Goal: Task Accomplishment & Management: Complete application form

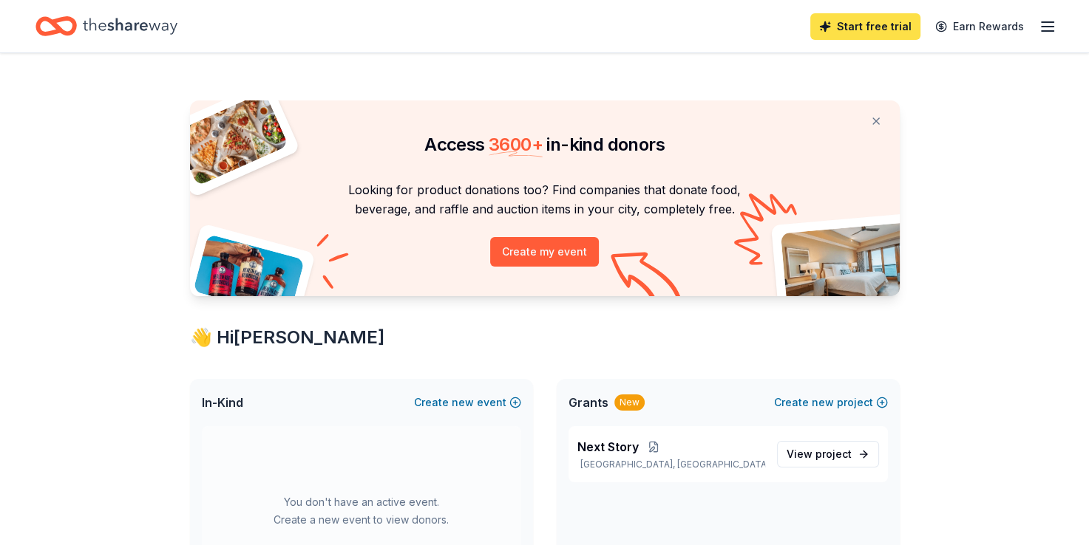
click at [878, 25] on link "Start free trial" at bounding box center [865, 26] width 110 height 27
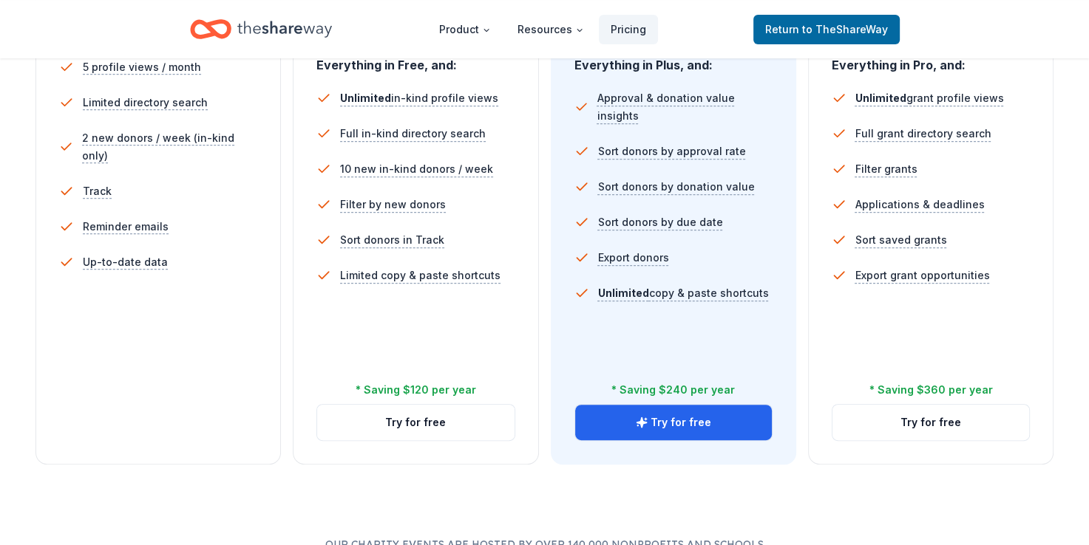
scroll to position [462, 0]
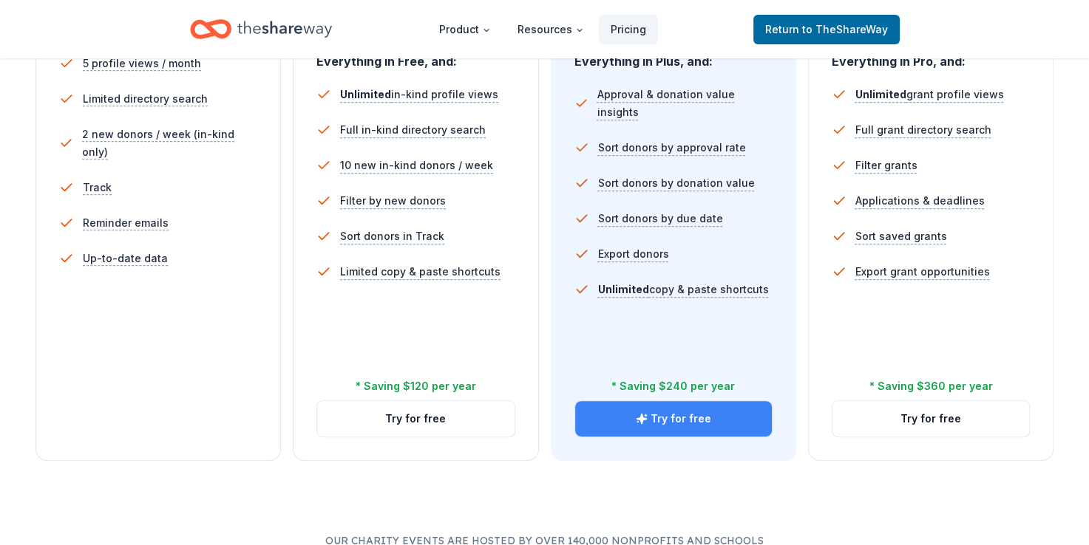
click at [661, 408] on button "Try for free" at bounding box center [673, 418] width 197 height 35
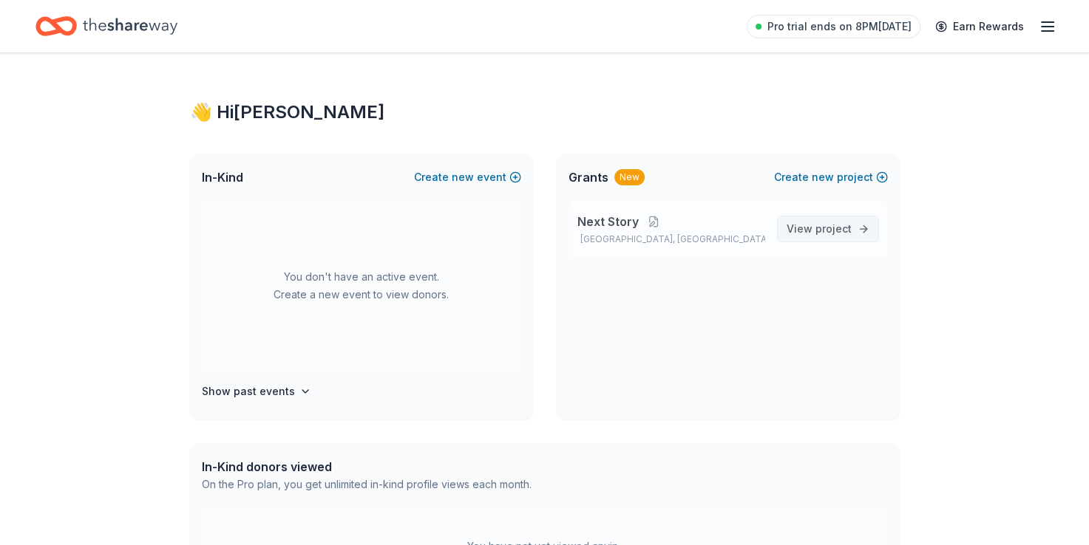
click at [822, 222] on span "project" at bounding box center [833, 228] width 36 height 13
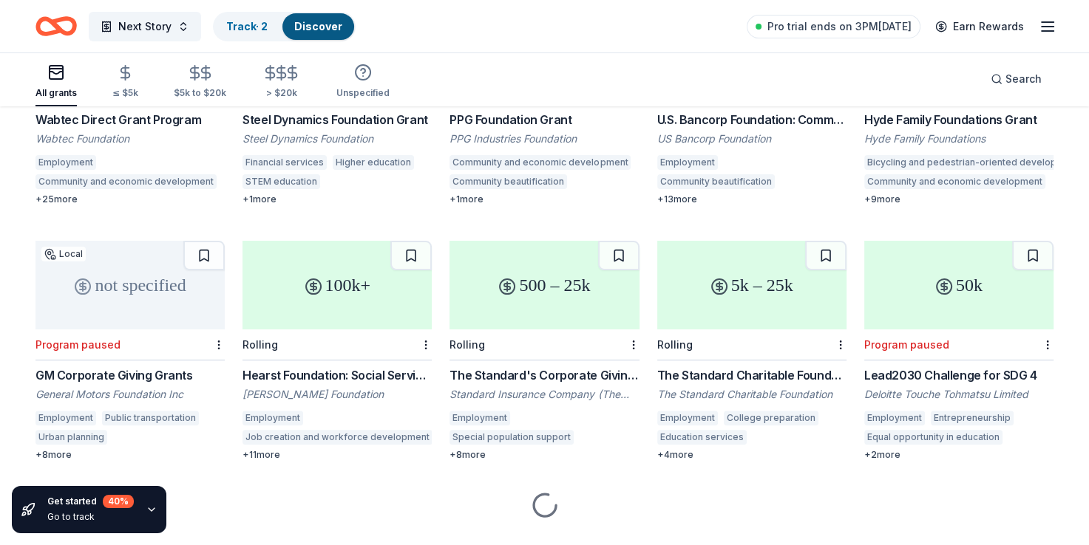
scroll to position [296, 0]
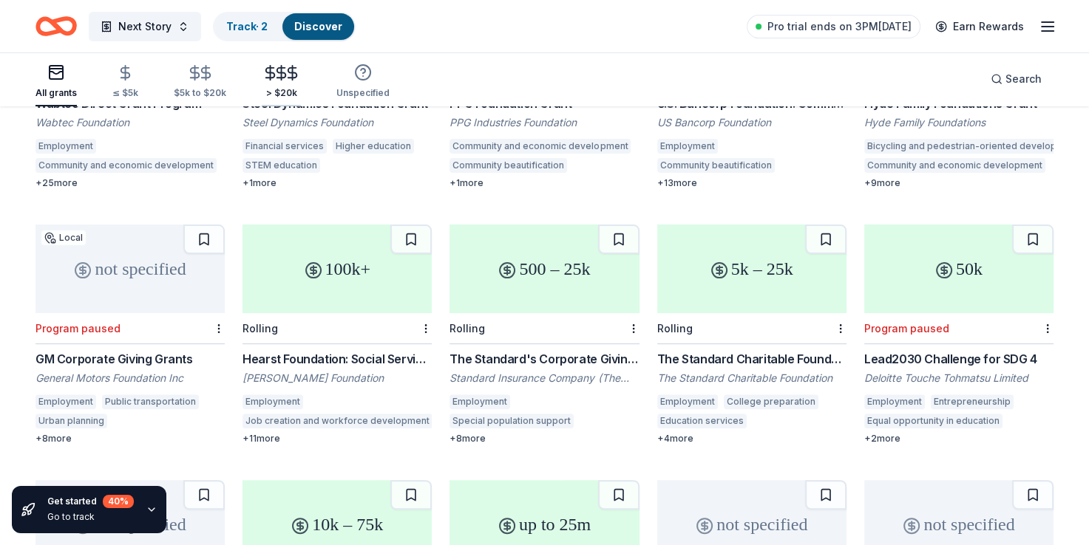
click at [279, 72] on icon "button" at bounding box center [281, 73] width 9 height 10
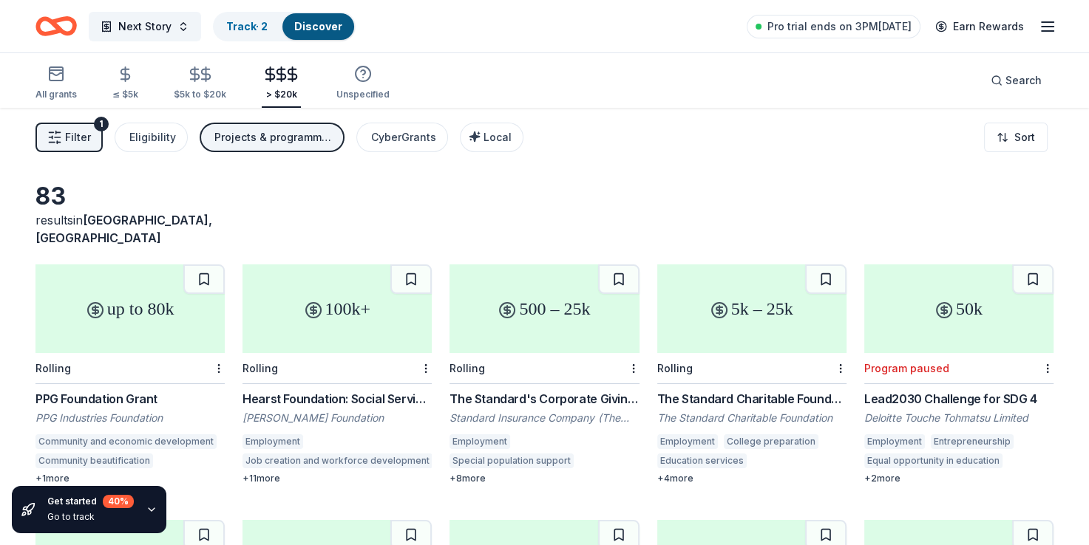
click at [257, 134] on div "Projects & programming, General operations, Capital, Other" at bounding box center [273, 138] width 118 height 18
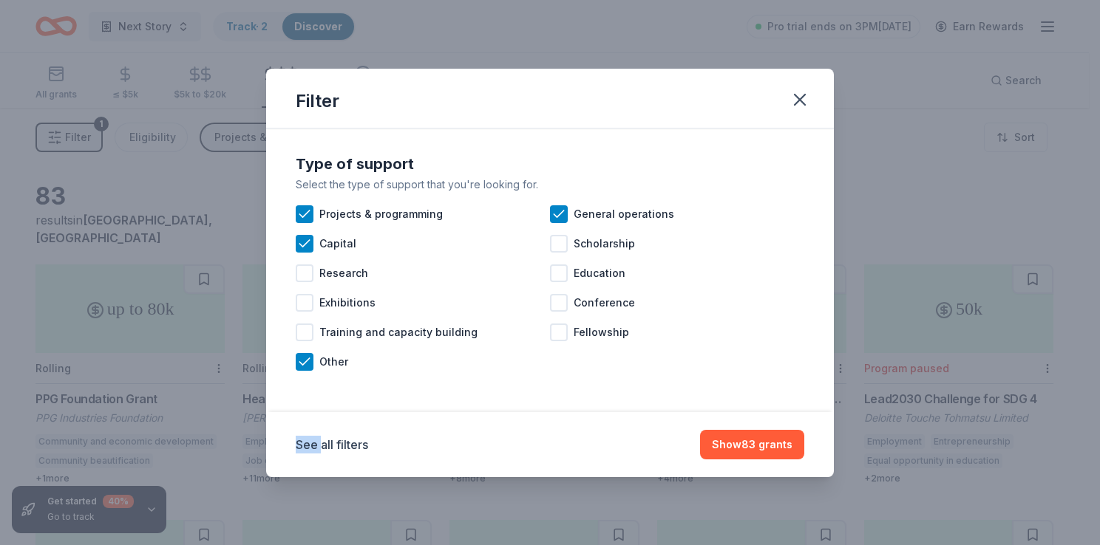
click at [257, 134] on div "Filter Type of support Select the type of support that you're looking for. Proj…" at bounding box center [550, 272] width 1100 height 545
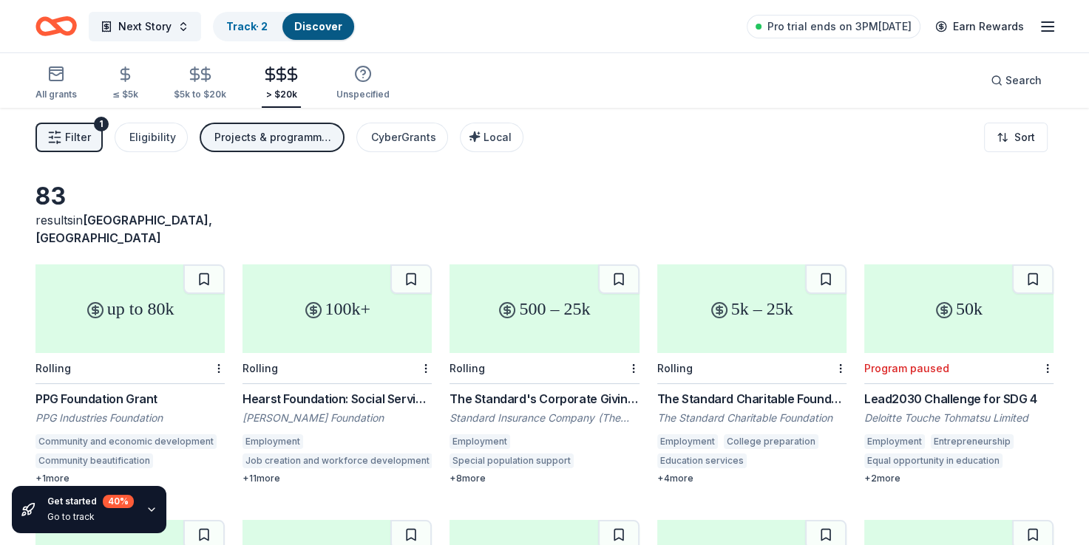
click at [257, 135] on div "Projects & programming, General operations, Capital, Other" at bounding box center [273, 138] width 118 height 18
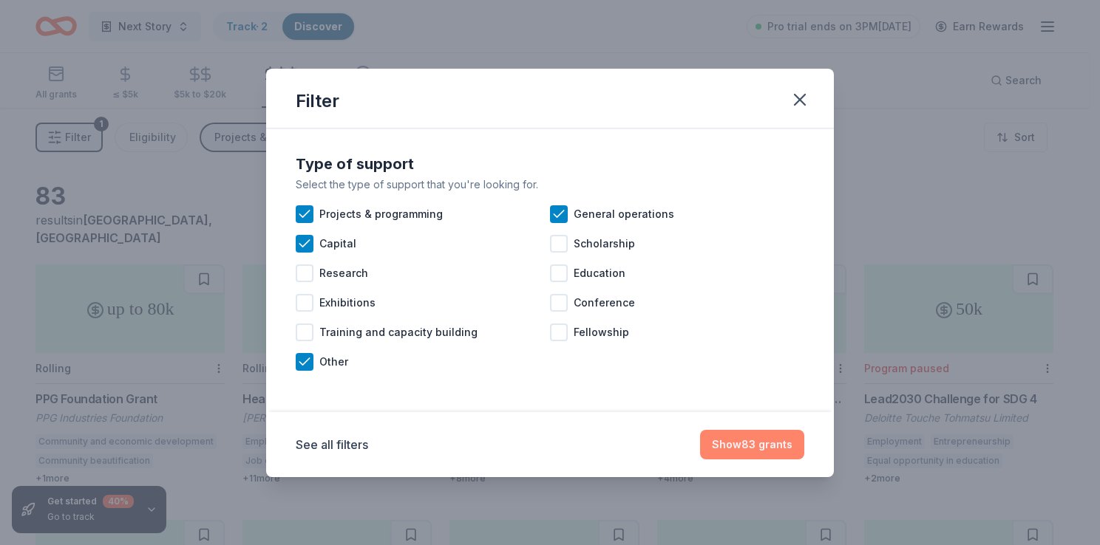
click at [748, 448] on button "Show 83 grants" at bounding box center [752, 445] width 104 height 30
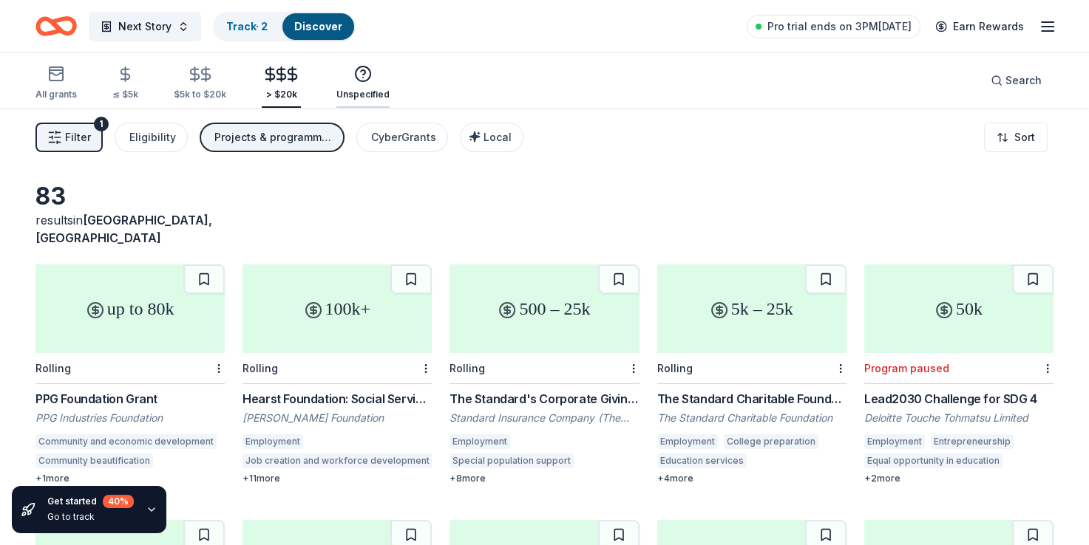
click at [354, 74] on icon "button" at bounding box center [363, 74] width 18 height 18
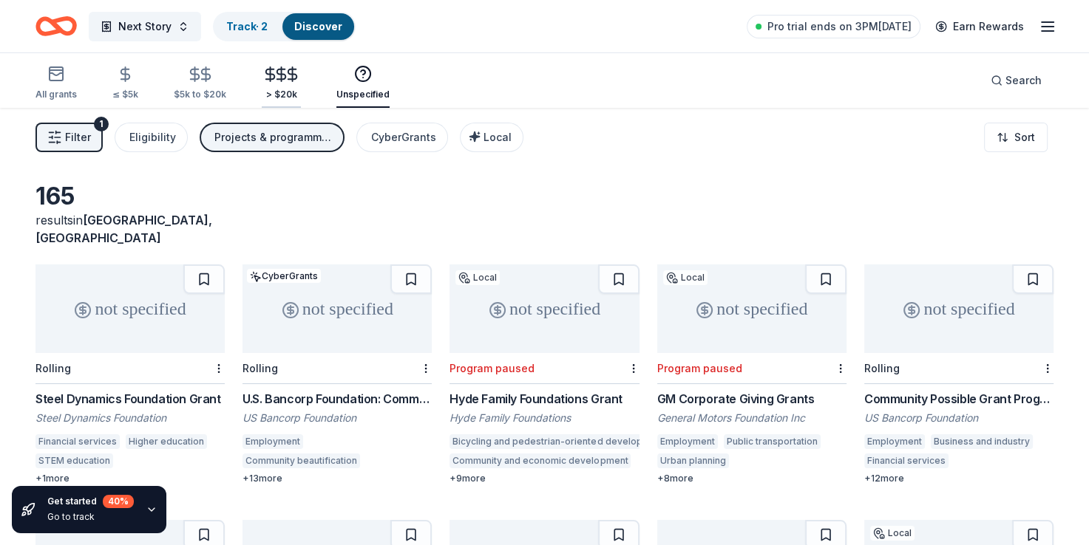
click at [294, 87] on div "> $20k" at bounding box center [281, 83] width 39 height 35
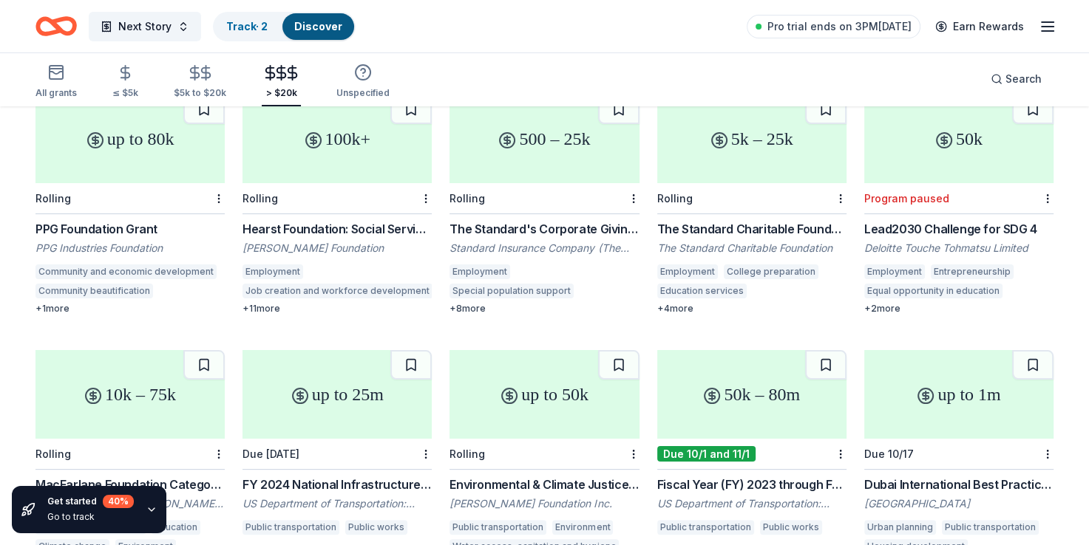
scroll to position [174, 0]
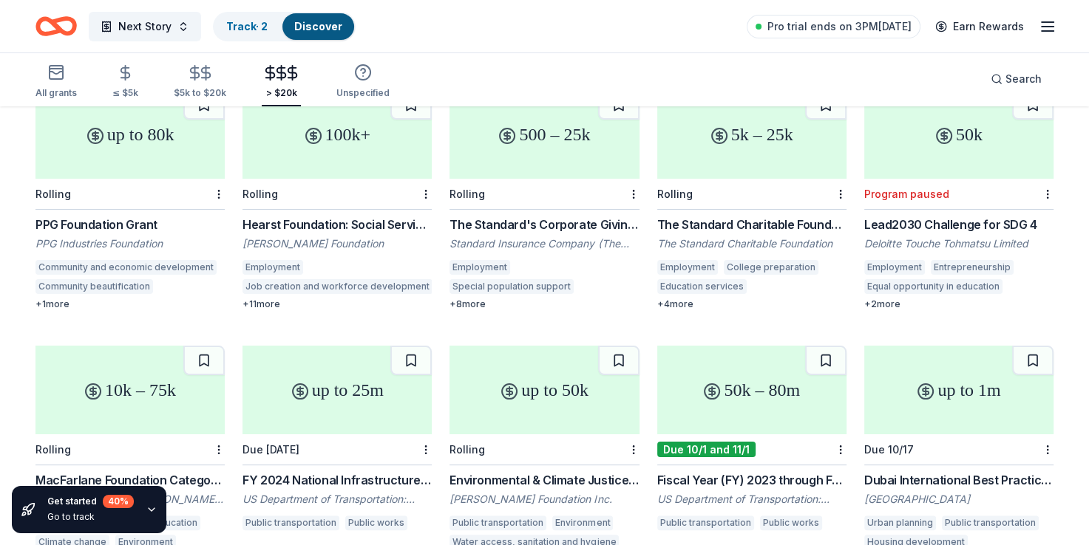
click at [287, 237] on div "William Randolph Hearst Foundation" at bounding box center [336, 244] width 189 height 15
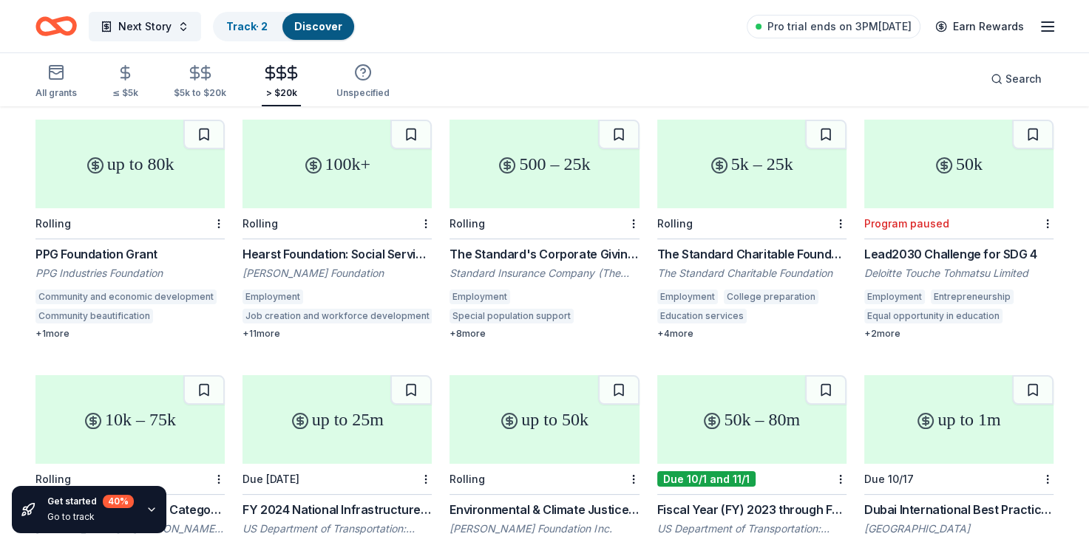
scroll to position [152, 0]
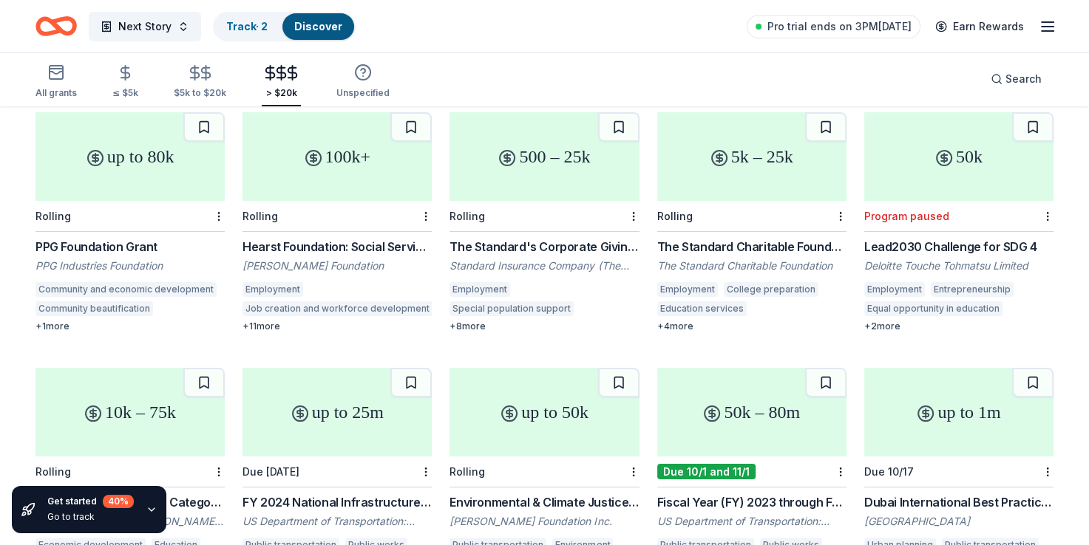
click at [547, 259] on div "Standard Insurance Company (The Standard)" at bounding box center [543, 266] width 189 height 15
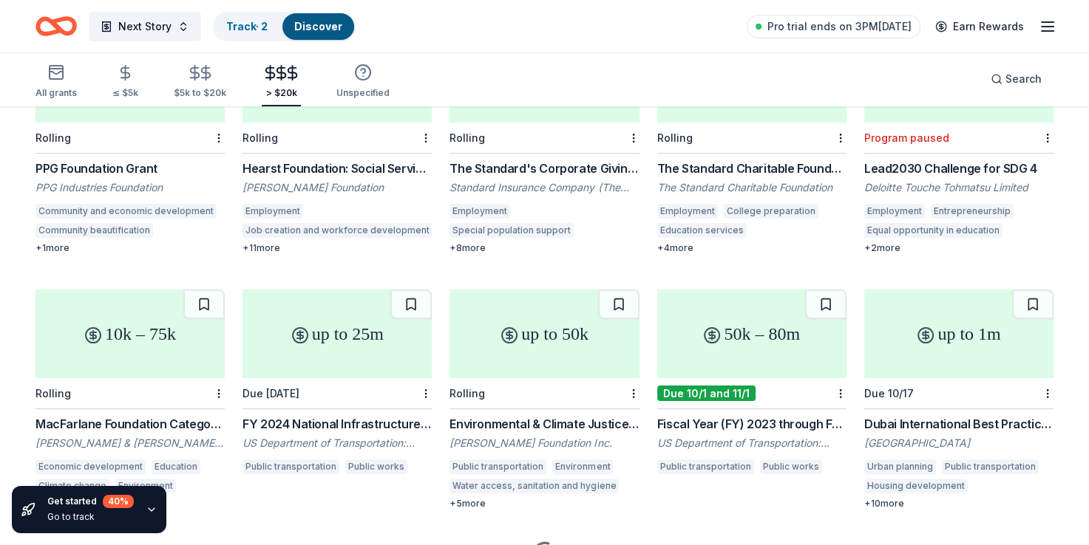
scroll to position [296, 0]
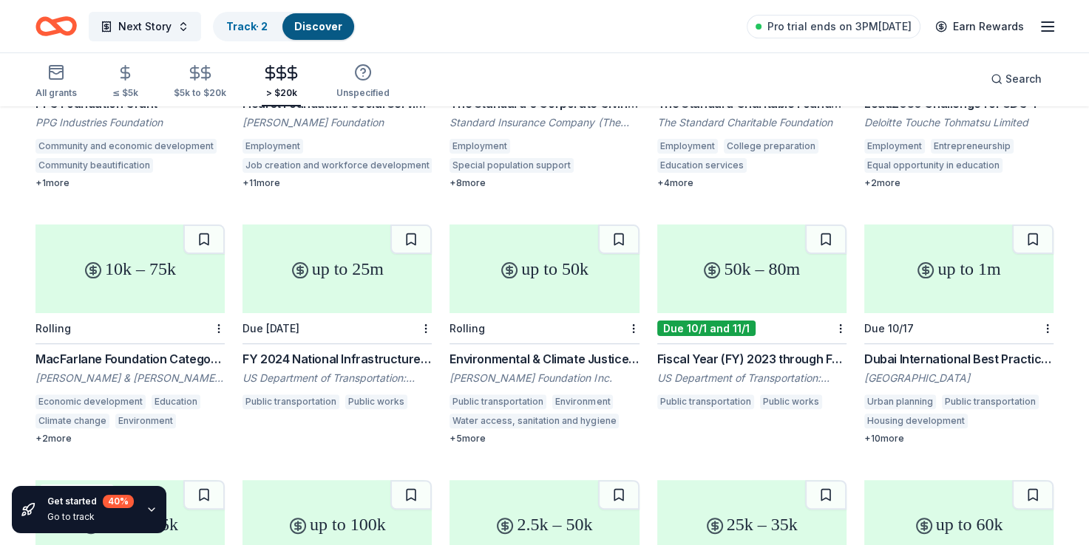
click at [139, 313] on div "Rolling" at bounding box center [129, 328] width 189 height 31
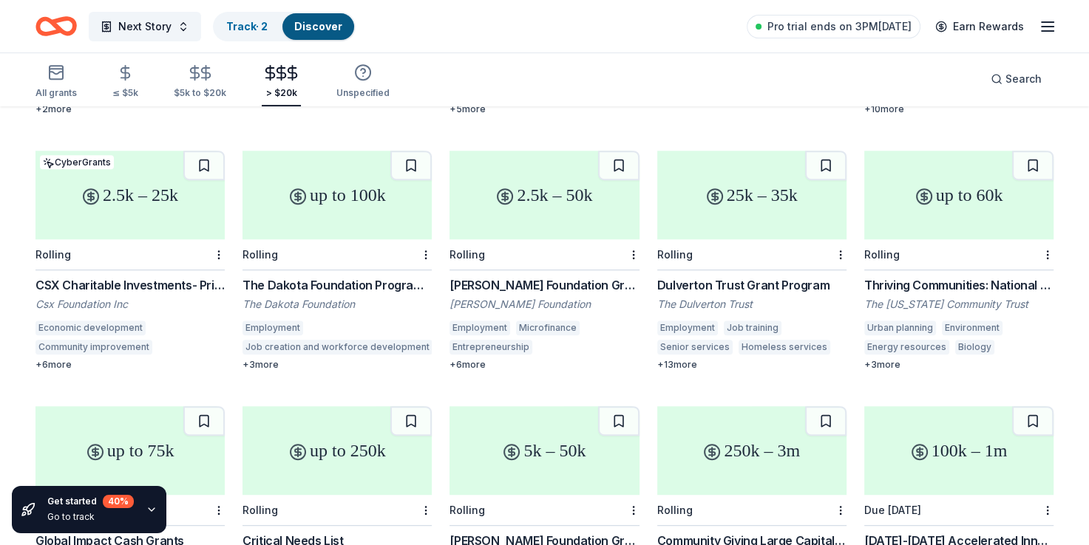
scroll to position [626, 0]
click at [142, 276] on div "CSX Charitable Investments- Pride in Service Grants" at bounding box center [129, 285] width 189 height 18
click at [772, 276] on div "Dulverton Trust Grant Program" at bounding box center [751, 285] width 189 height 18
click at [970, 180] on div "up to 60k" at bounding box center [958, 194] width 189 height 89
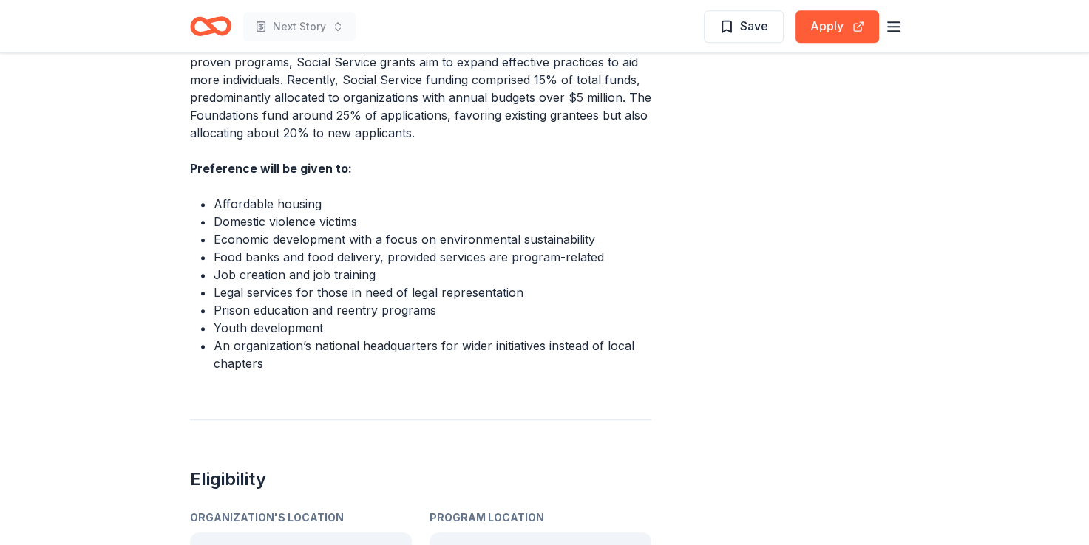
scroll to position [562, 0]
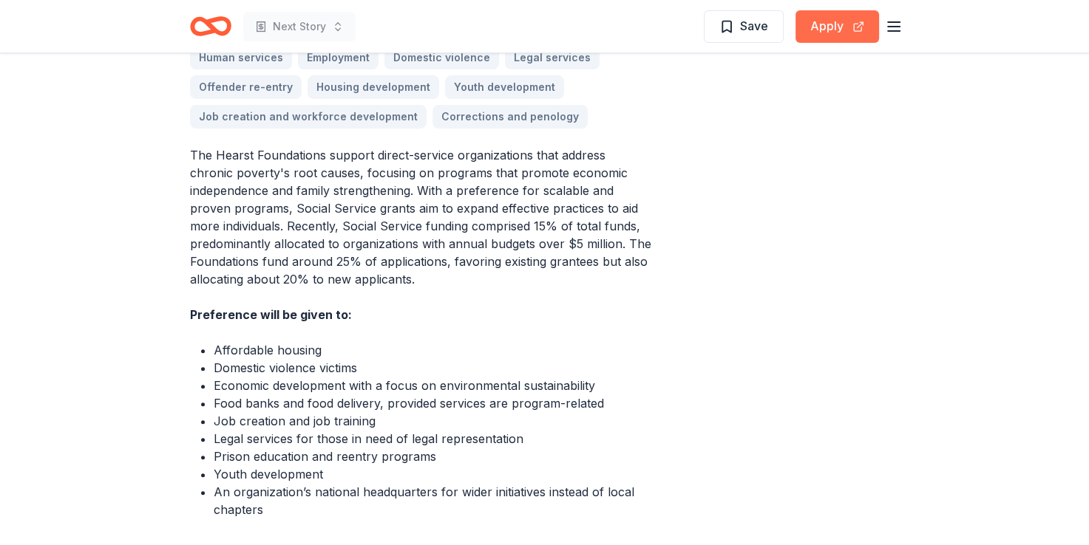
click at [819, 35] on button "Apply" at bounding box center [837, 26] width 84 height 33
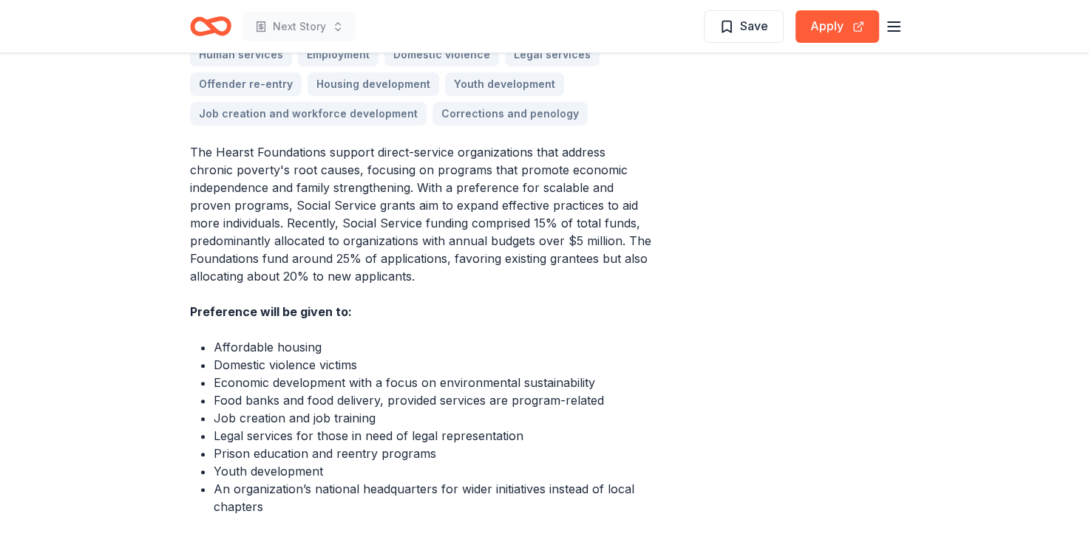
scroll to position [565, 0]
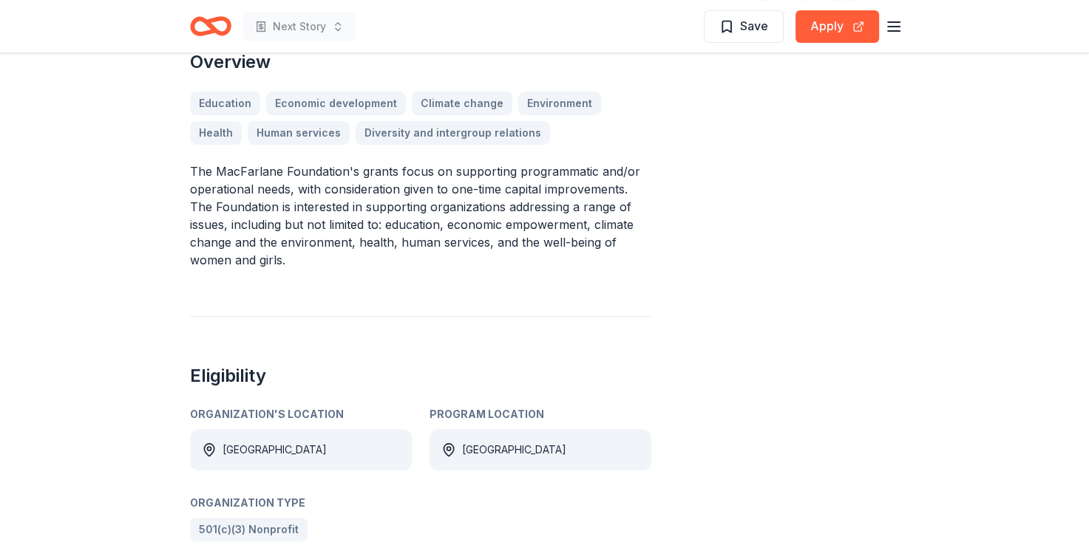
scroll to position [433, 0]
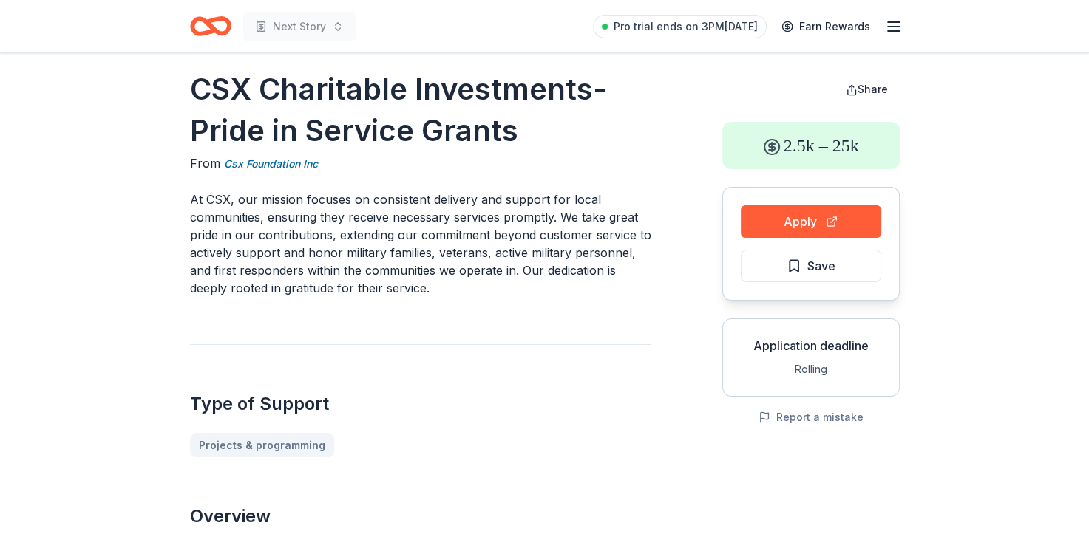
scroll to position [4, 0]
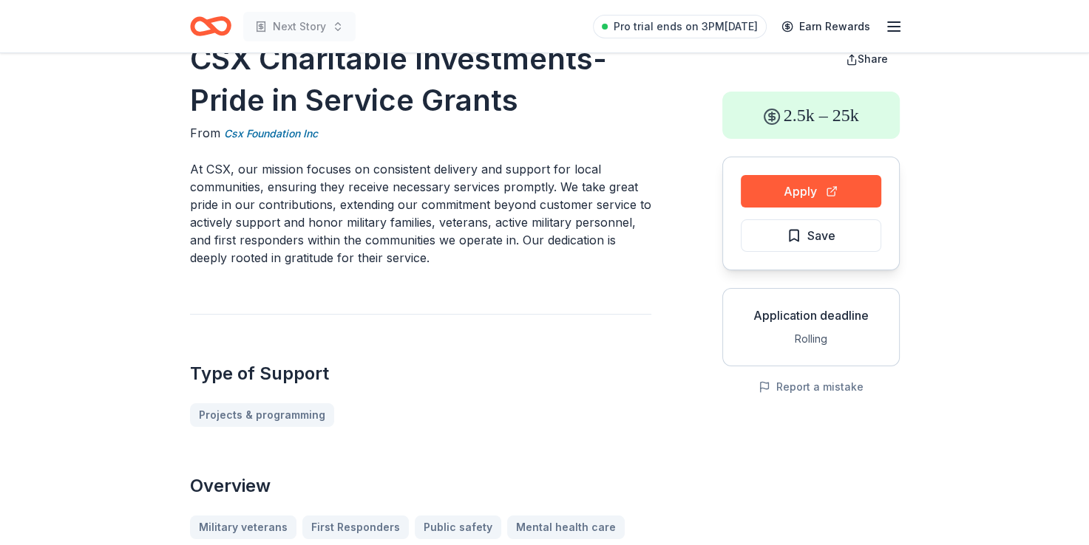
scroll to position [0, 0]
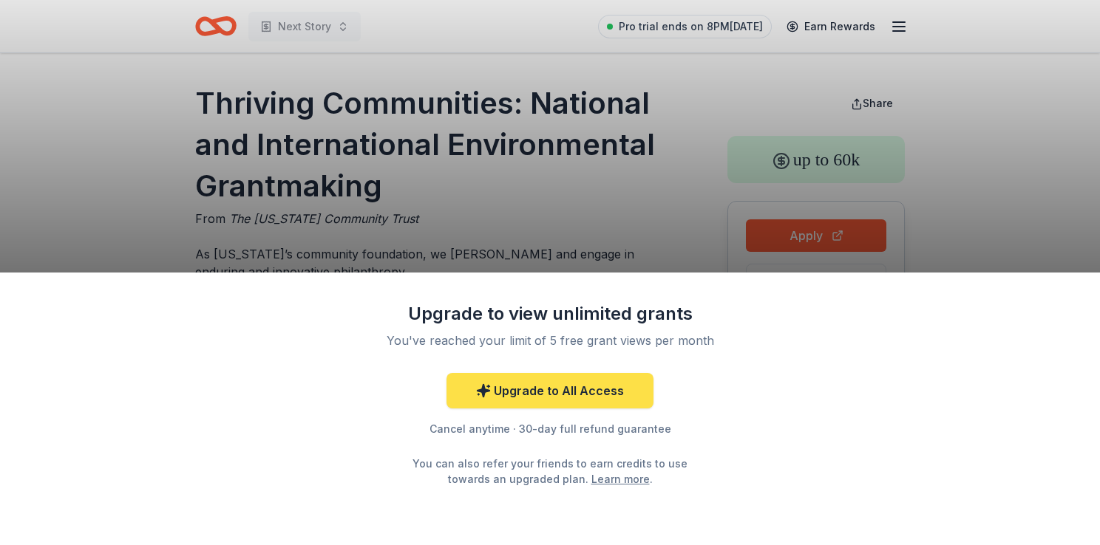
click at [594, 395] on link "Upgrade to All Access" at bounding box center [549, 390] width 207 height 35
click at [553, 402] on link "Upgrade to All Access" at bounding box center [549, 390] width 207 height 35
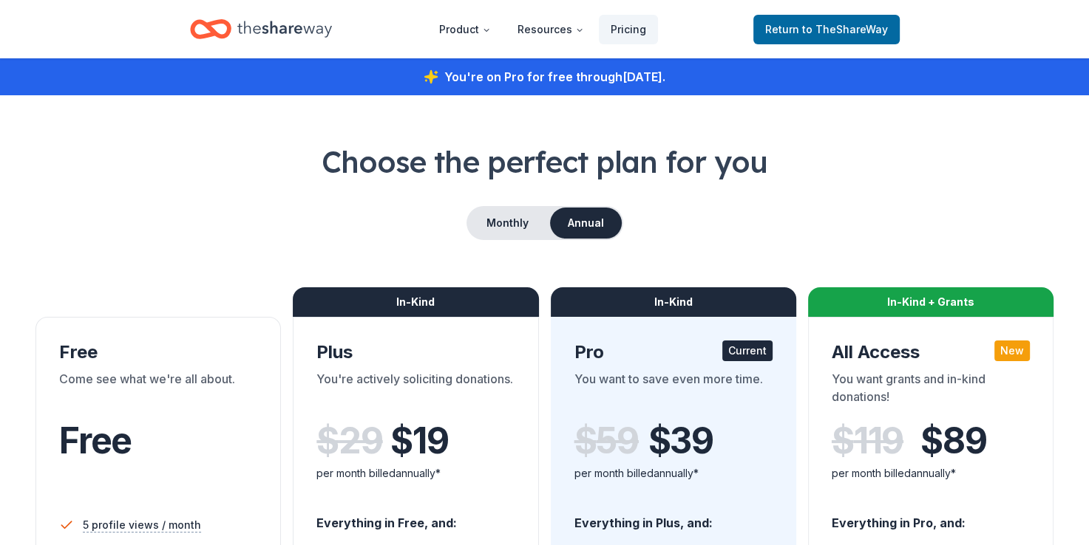
click at [840, 30] on span "to TheShareWay" at bounding box center [845, 29] width 86 height 13
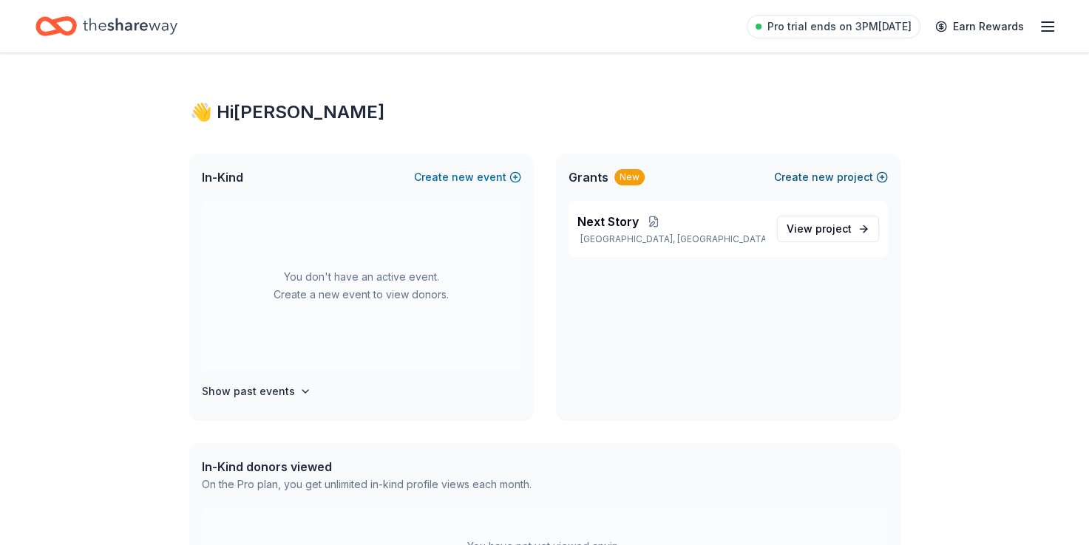
click at [828, 180] on span "new" at bounding box center [823, 178] width 22 height 18
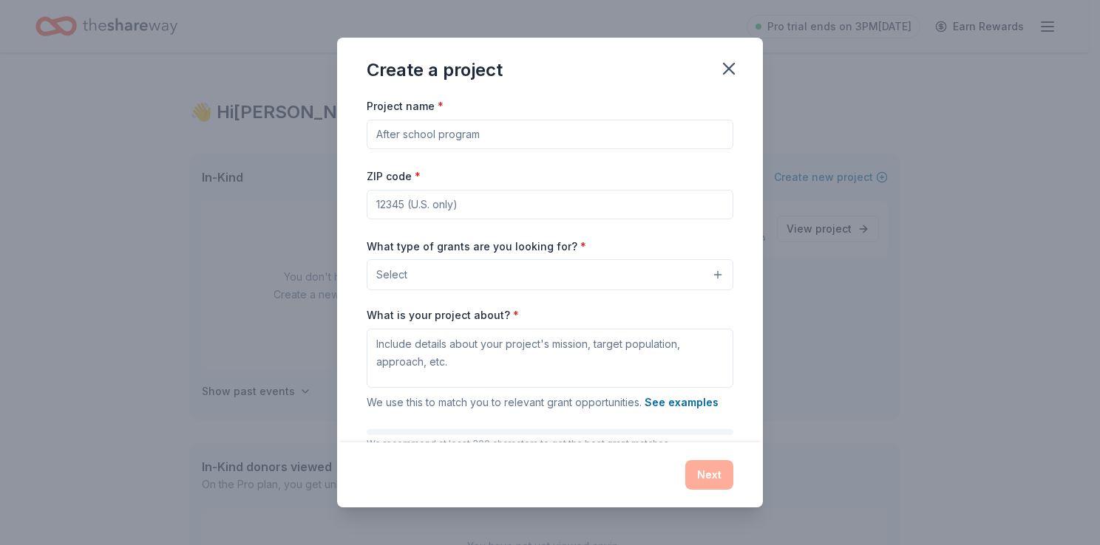
click at [387, 133] on input "Project name *" at bounding box center [550, 135] width 367 height 30
type input "Transitional house"
type input "38122"
click at [707, 276] on button "Select" at bounding box center [550, 274] width 367 height 31
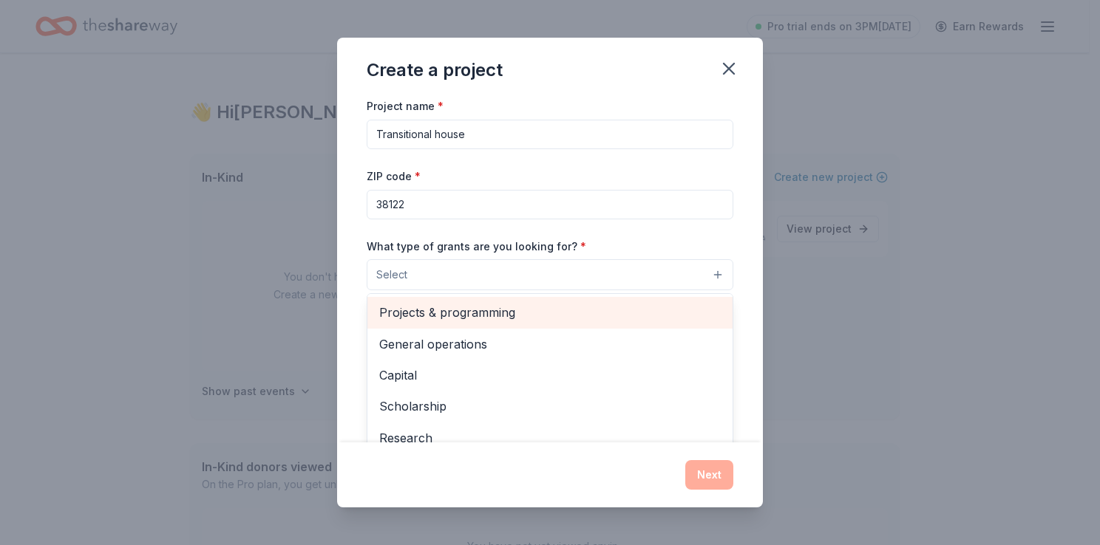
click at [509, 316] on span "Projects & programming" at bounding box center [549, 312] width 341 height 19
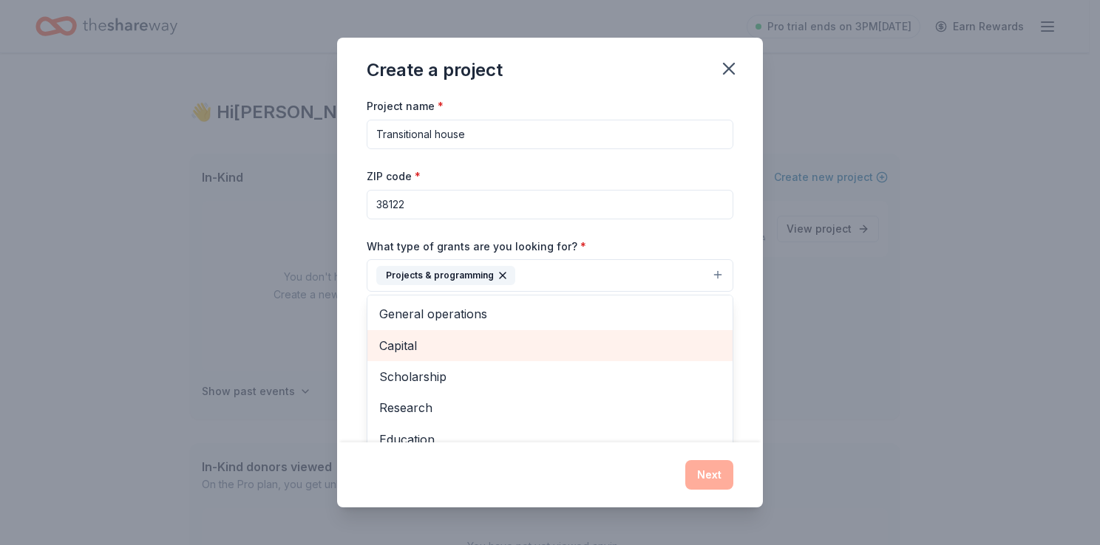
click at [432, 352] on span "Capital" at bounding box center [549, 345] width 341 height 19
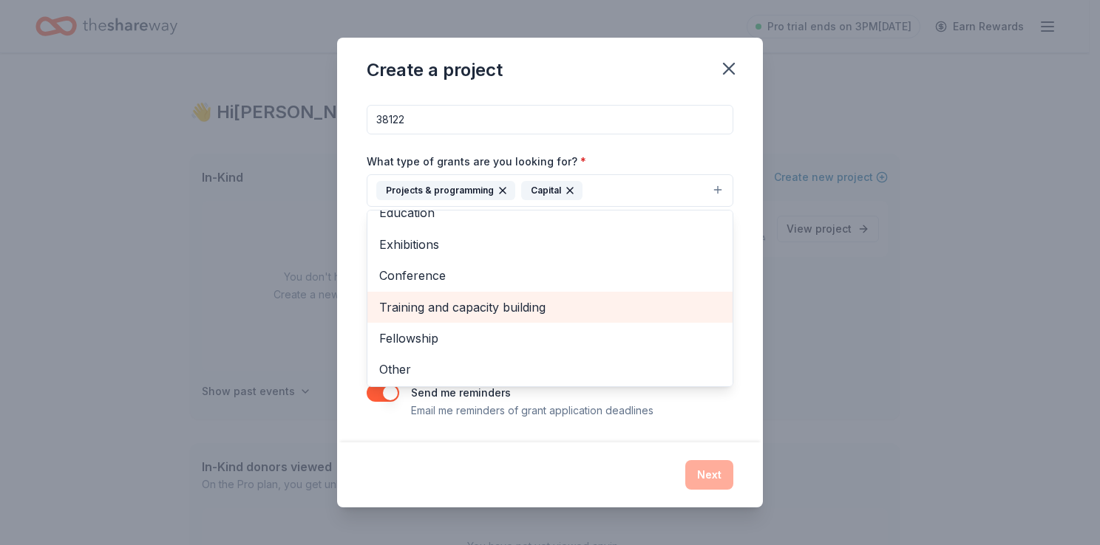
scroll to position [112, 0]
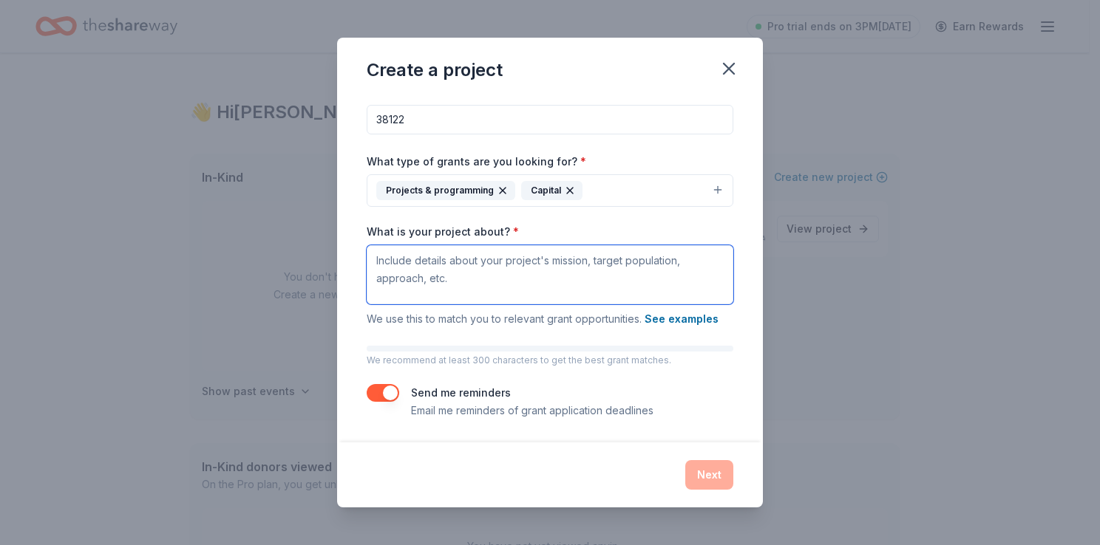
click at [374, 255] on textarea "What is your project about? *" at bounding box center [550, 274] width 367 height 59
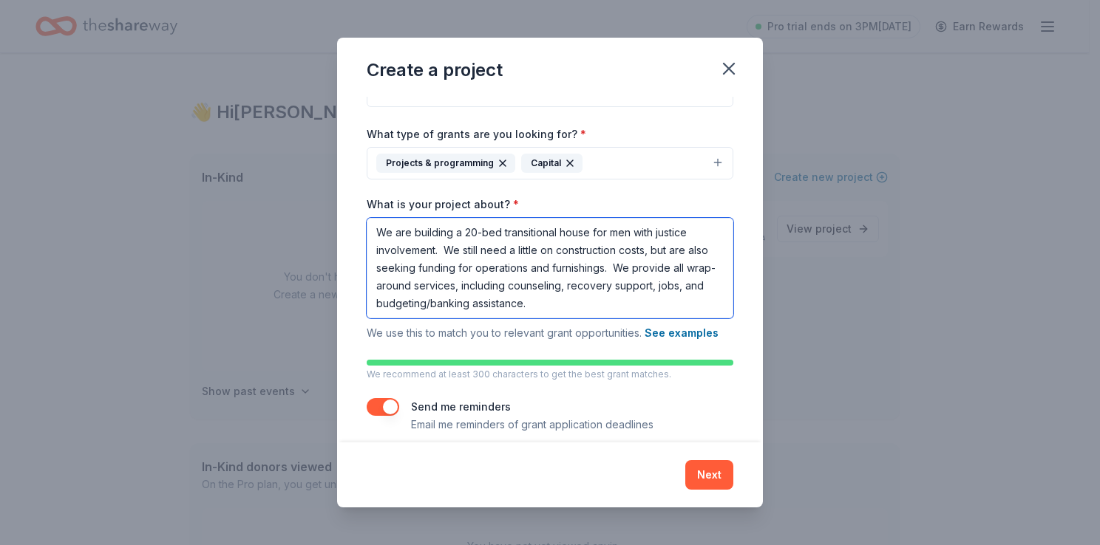
scroll to position [126, 0]
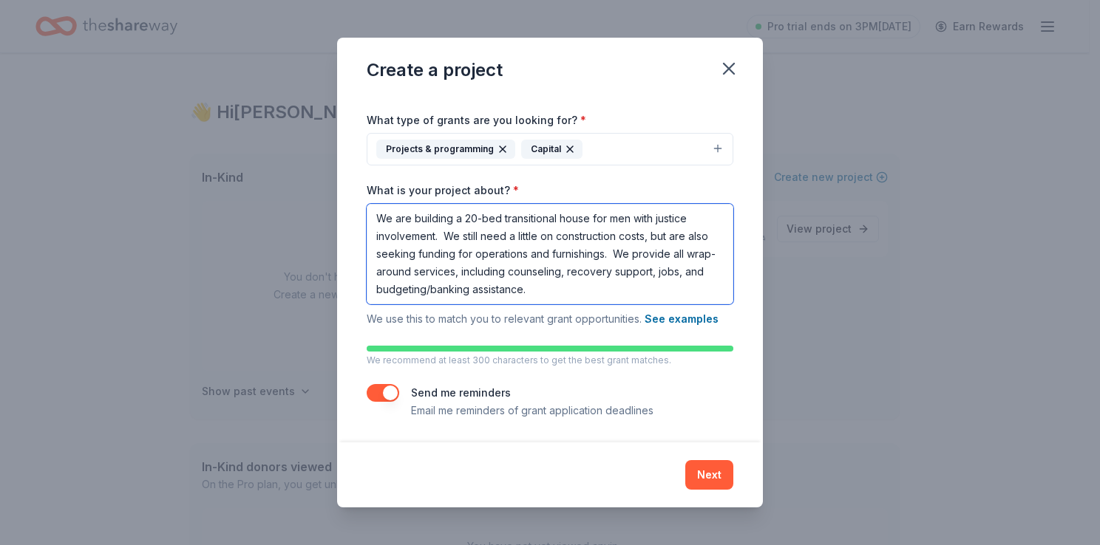
type textarea "We are building a 20-bed transitional house for men with justice involvement. W…"
click at [719, 485] on button "Next" at bounding box center [709, 475] width 48 height 30
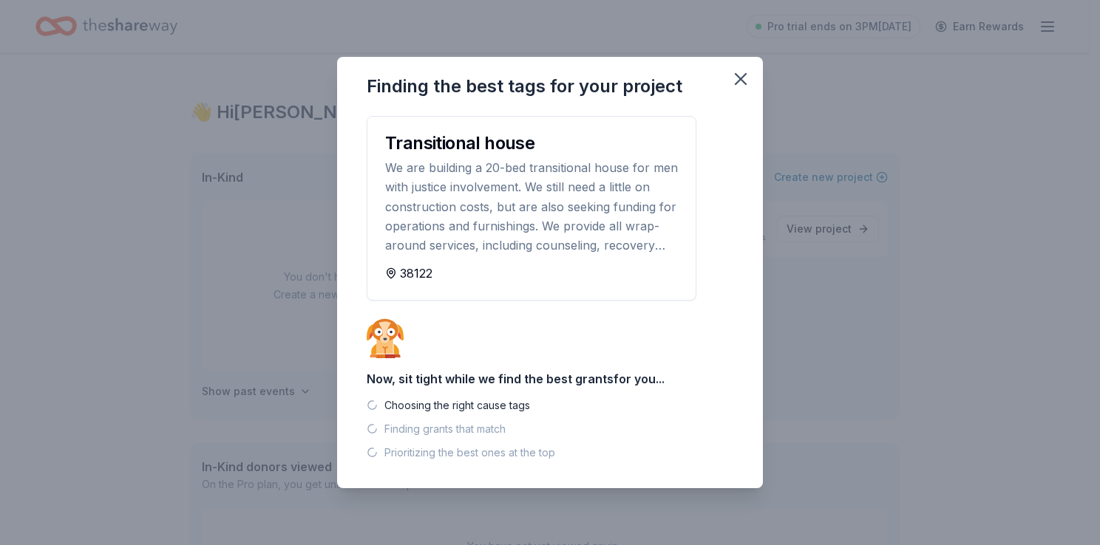
scroll to position [0, 0]
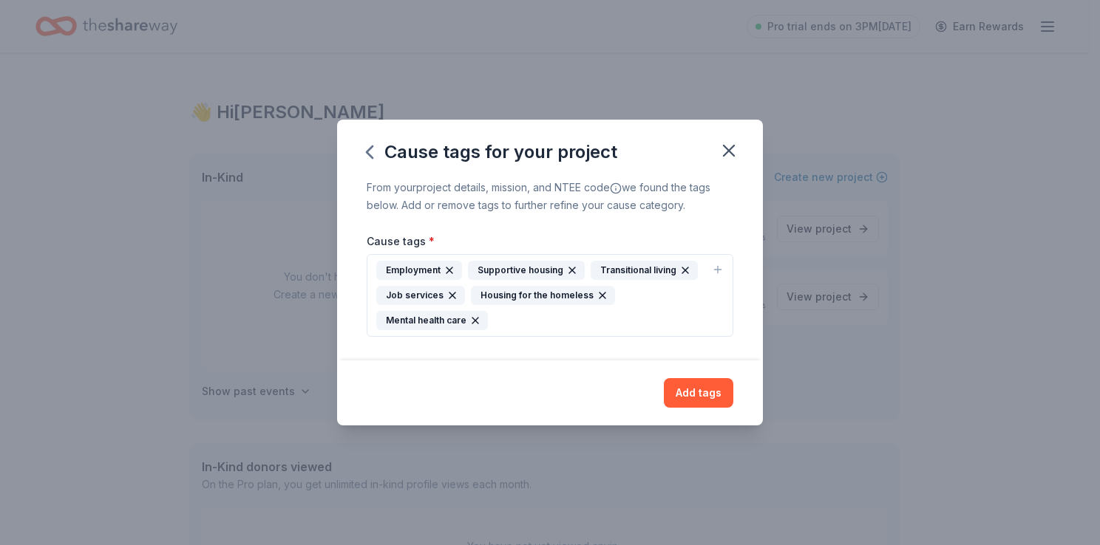
click at [509, 265] on div "Supportive housing" at bounding box center [526, 270] width 117 height 19
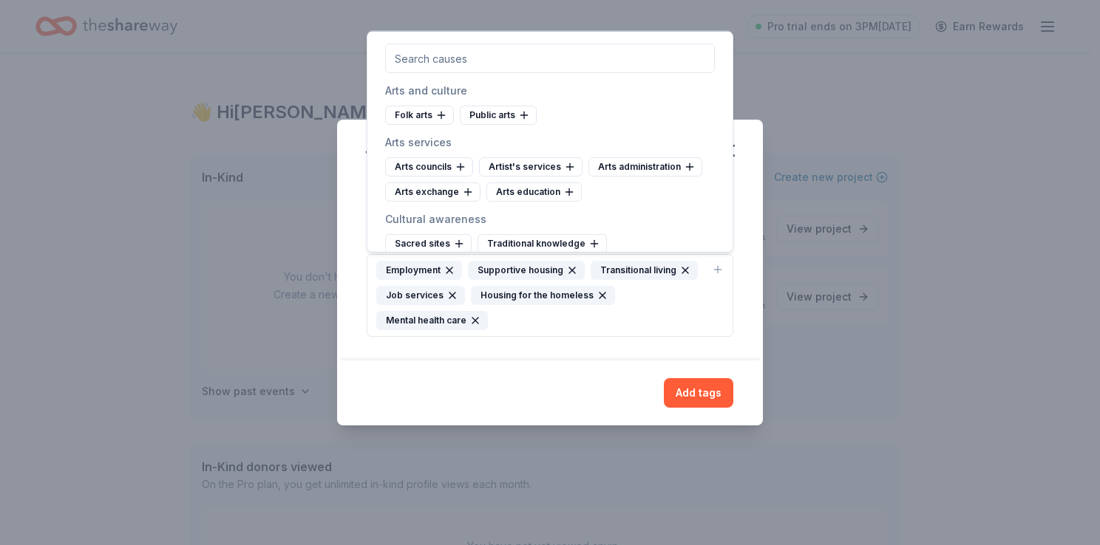
click at [509, 265] on div "Supportive housing" at bounding box center [526, 270] width 117 height 19
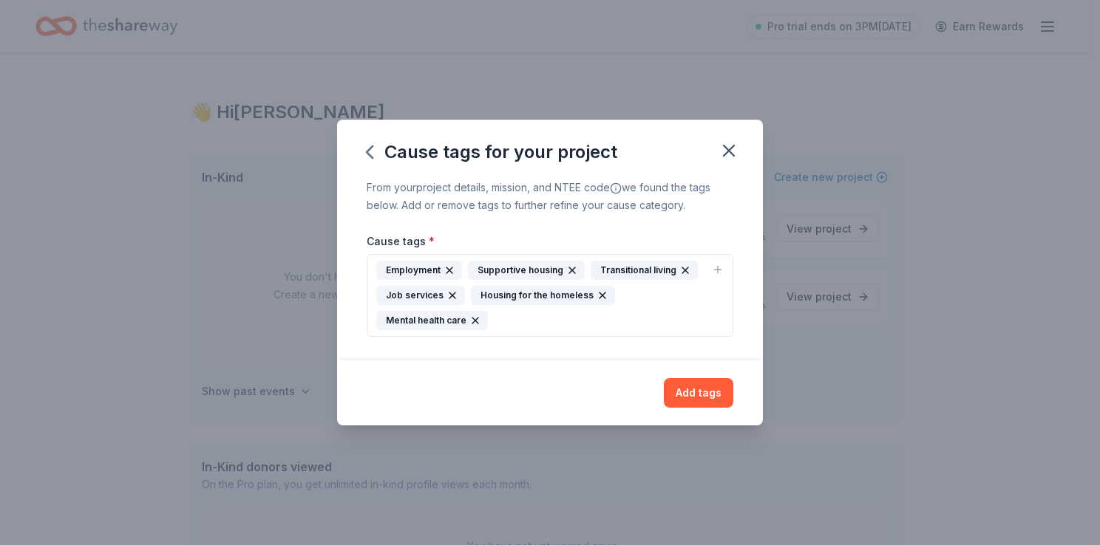
click at [509, 265] on div "Supportive housing" at bounding box center [526, 270] width 117 height 19
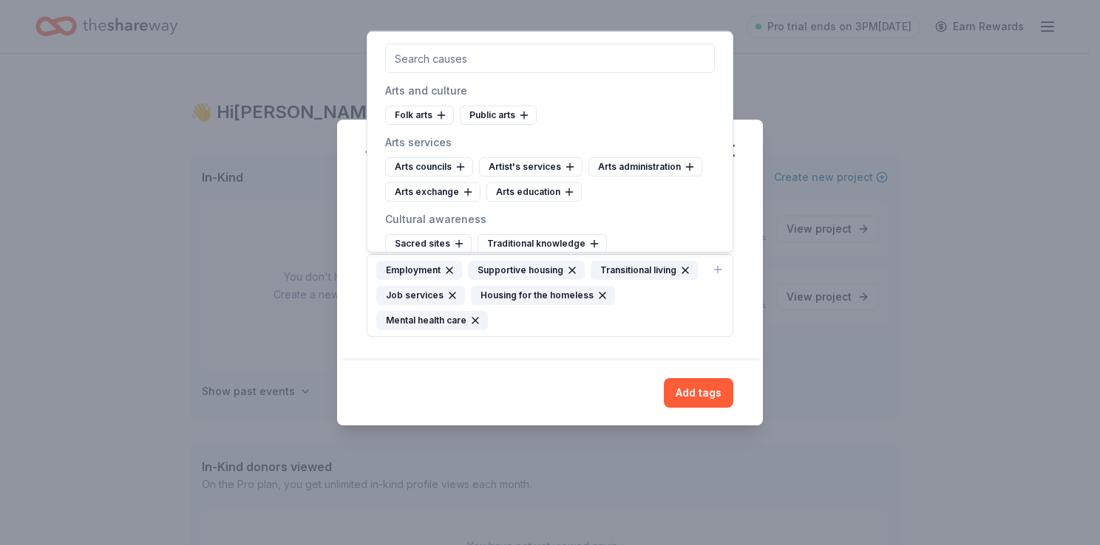
drag, startPoint x: 509, startPoint y: 265, endPoint x: 483, endPoint y: 53, distance: 213.8
click at [483, 53] on body "Pro trial ends on 3PM, 9/18 Earn Rewards 👋 Hi Laura In-Kind Create new event Yo…" at bounding box center [544, 272] width 1089 height 545
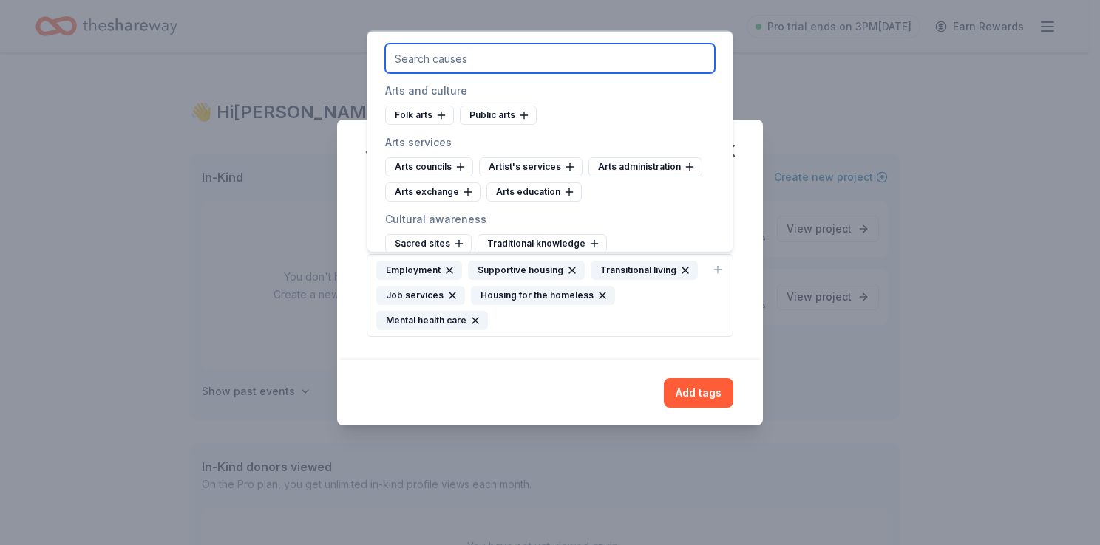
click at [483, 53] on input "text" at bounding box center [550, 59] width 330 height 30
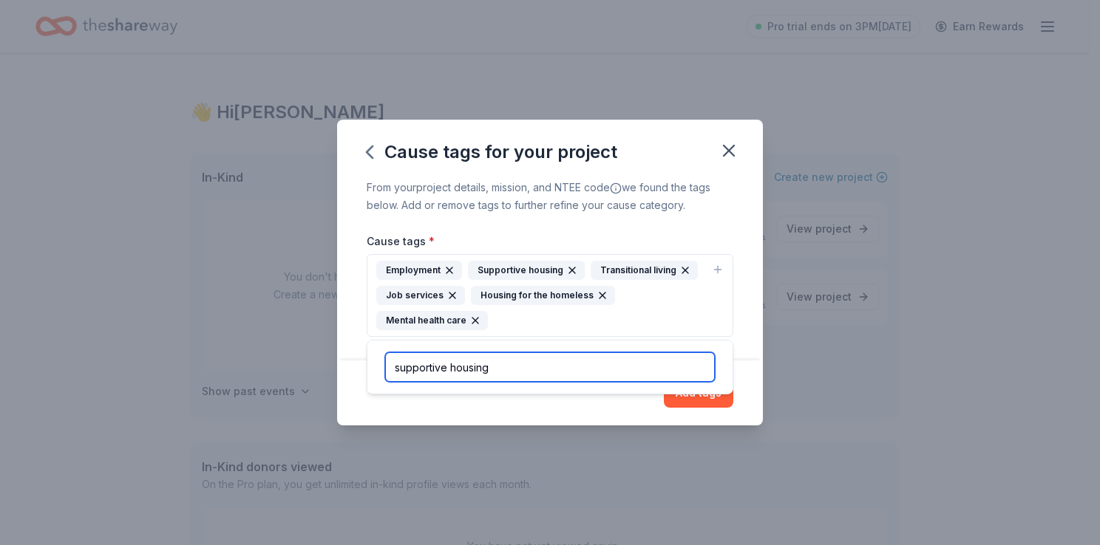
type input "supportive housing"
click at [639, 268] on div "Transitional living" at bounding box center [644, 270] width 107 height 19
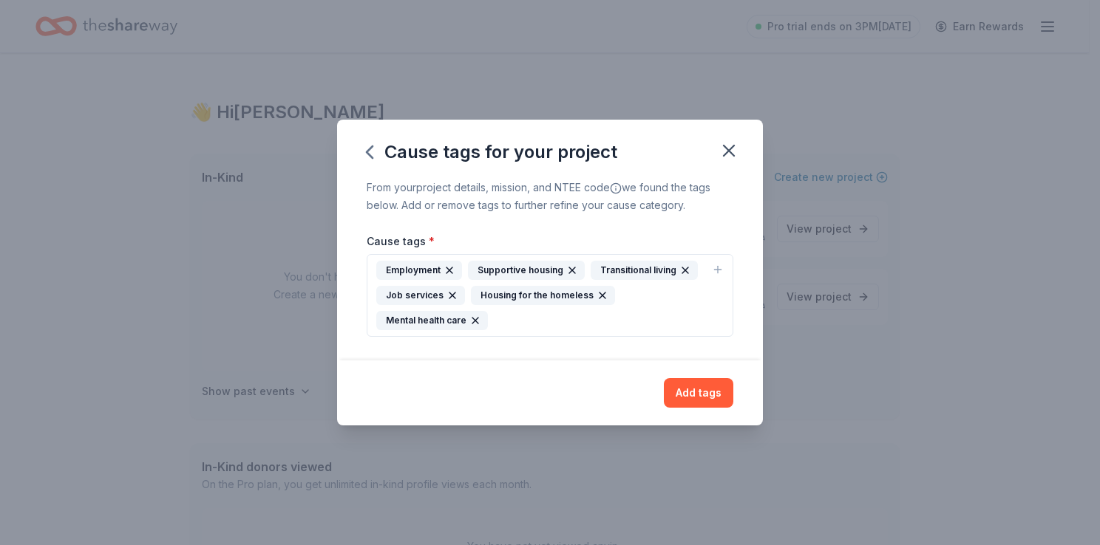
click at [639, 268] on div "Transitional living" at bounding box center [644, 270] width 107 height 19
click at [695, 402] on button "Add tags" at bounding box center [698, 393] width 69 height 30
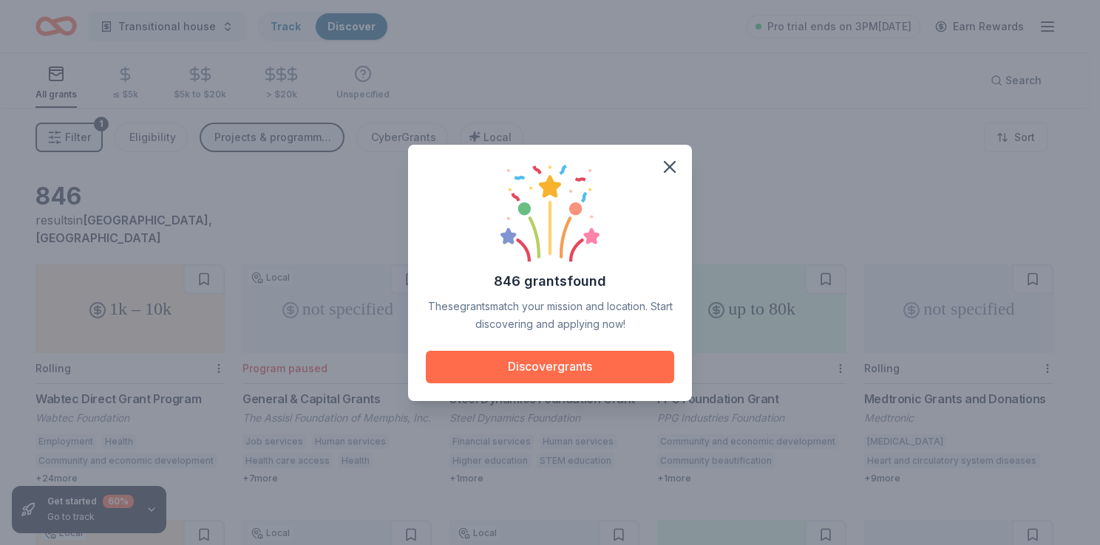
click at [556, 370] on button "Discover grants" at bounding box center [550, 367] width 248 height 33
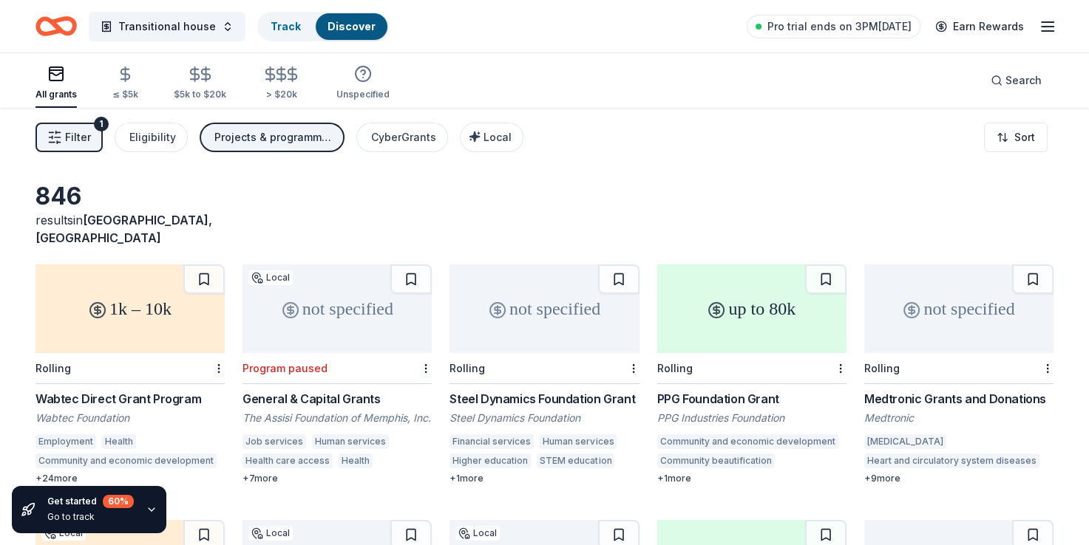
click at [50, 78] on icon "button" at bounding box center [56, 74] width 18 height 18
click at [92, 132] on button "Filter 1" at bounding box center [68, 138] width 67 height 30
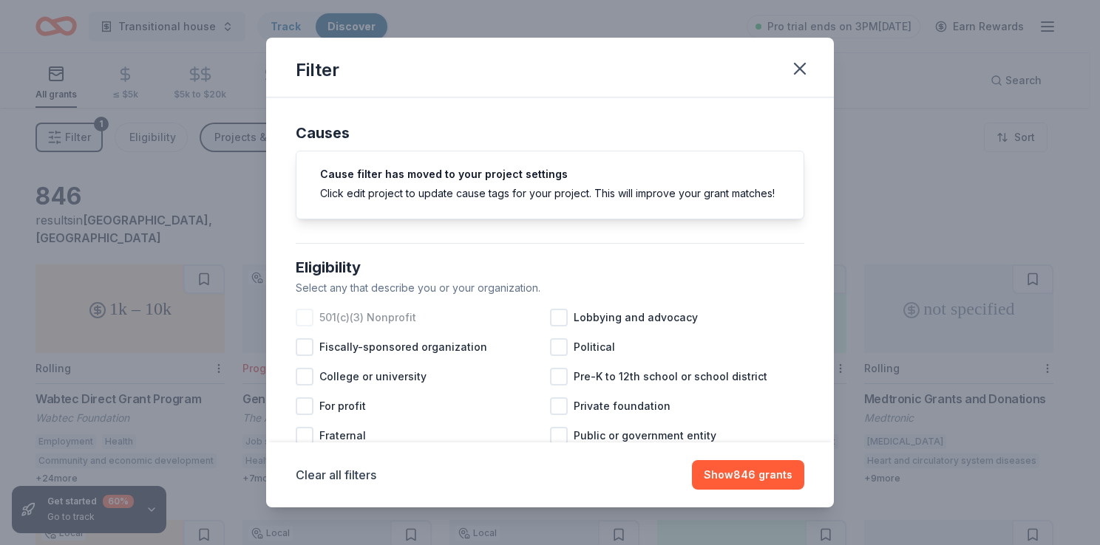
click at [303, 327] on div at bounding box center [305, 318] width 18 height 18
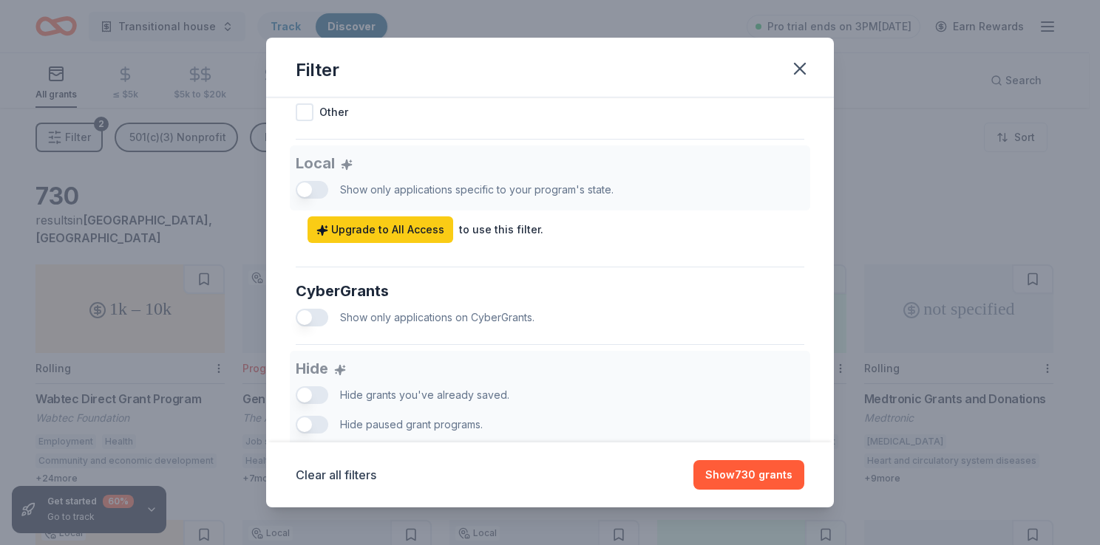
scroll to position [805, 0]
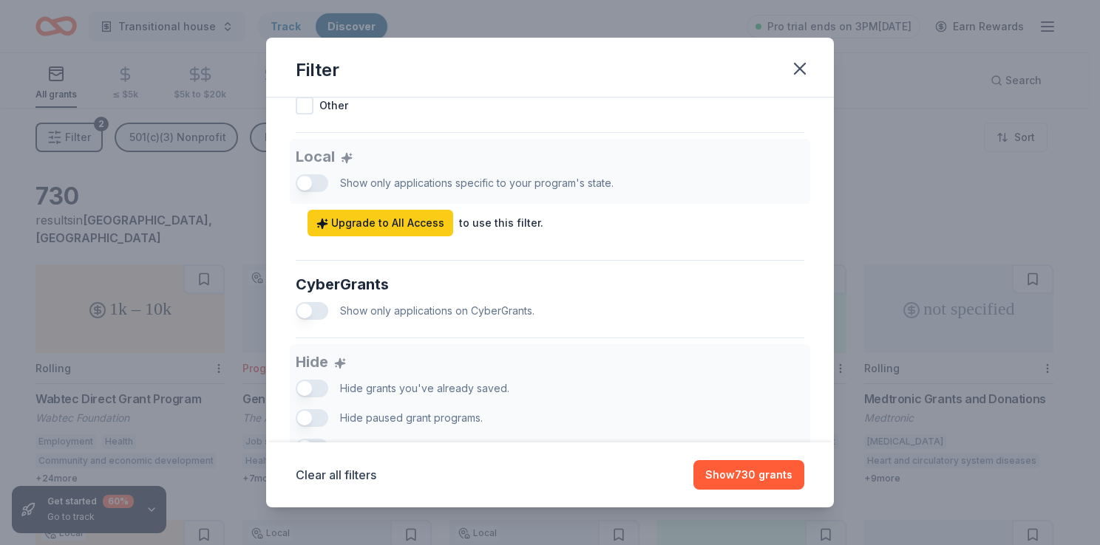
click at [300, 197] on div "Local Show only applications specific to your program's state. Upgrade to All A…" at bounding box center [550, 188] width 509 height 98
click at [302, 197] on div "Local Show only applications specific to your program's state. Upgrade to All A…" at bounding box center [550, 188] width 509 height 98
drag, startPoint x: 302, startPoint y: 197, endPoint x: 327, endPoint y: 197, distance: 25.1
click at [327, 197] on div "Local Show only applications specific to your program's state. Upgrade to All A…" at bounding box center [550, 188] width 509 height 98
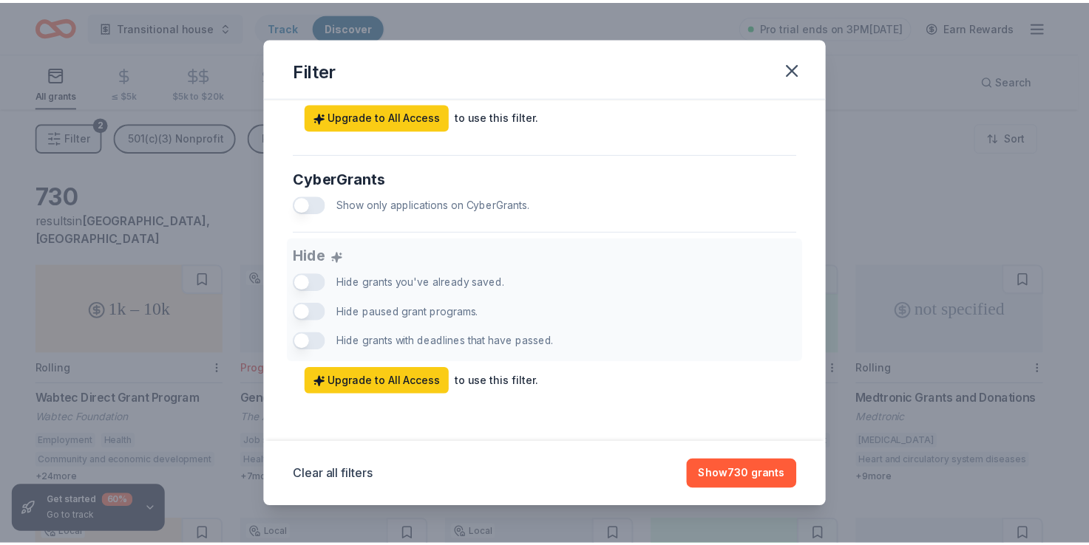
scroll to position [925, 0]
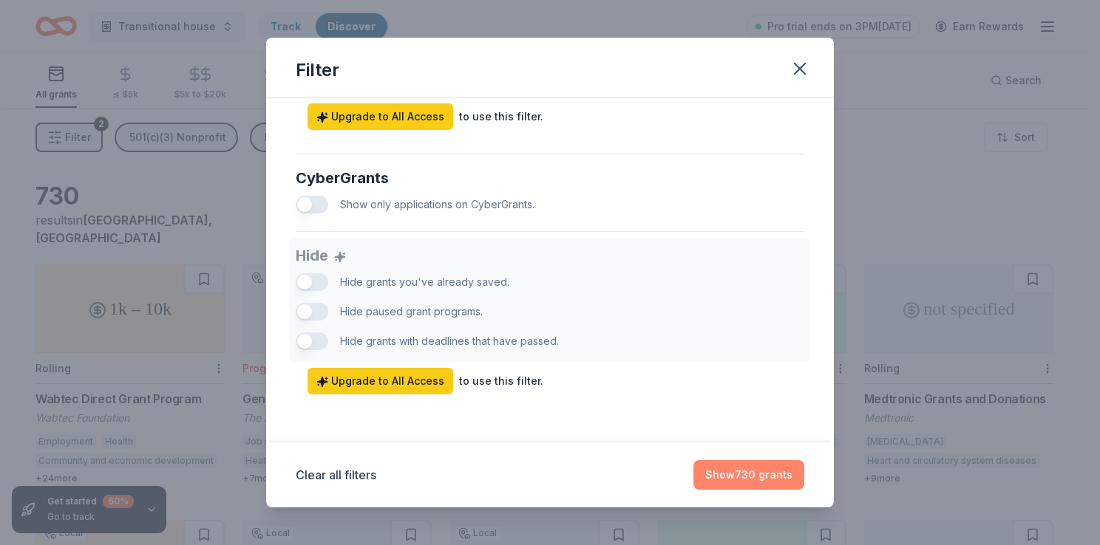
click at [753, 470] on button "Show 730 grants" at bounding box center [748, 475] width 111 height 30
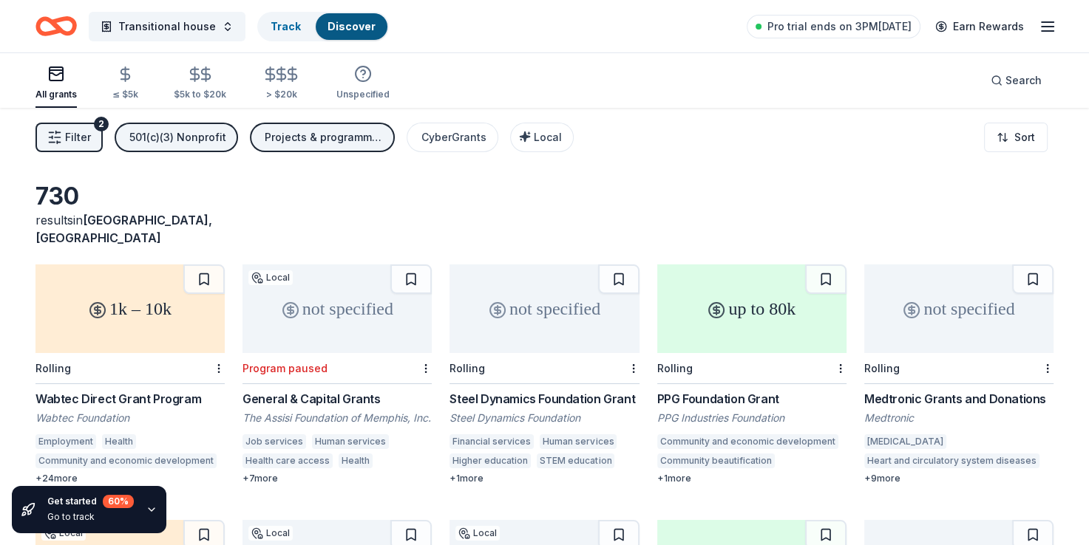
click at [952, 411] on div "Medtronic" at bounding box center [958, 418] width 189 height 15
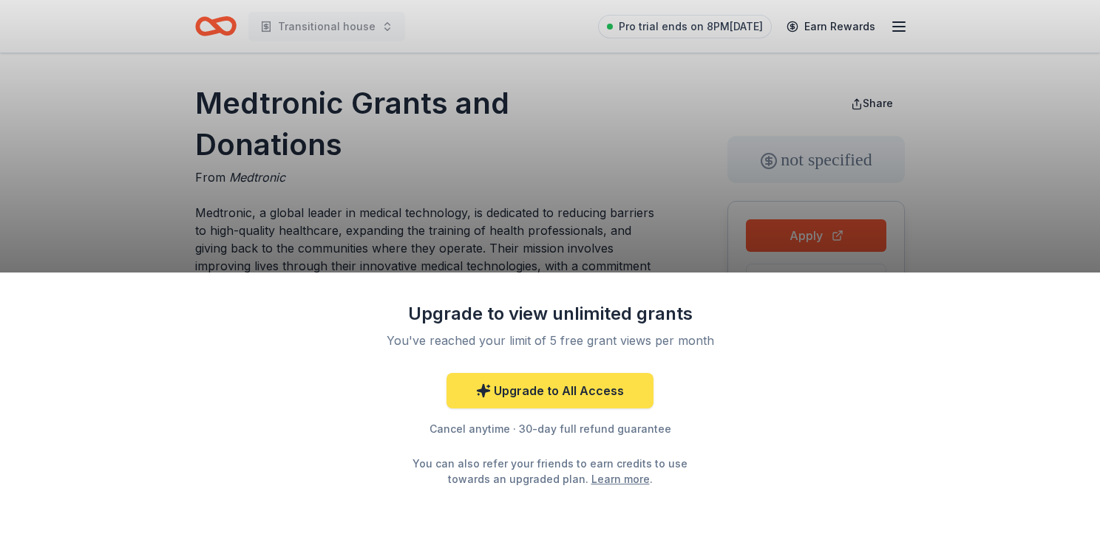
click at [577, 393] on link "Upgrade to All Access" at bounding box center [549, 390] width 207 height 35
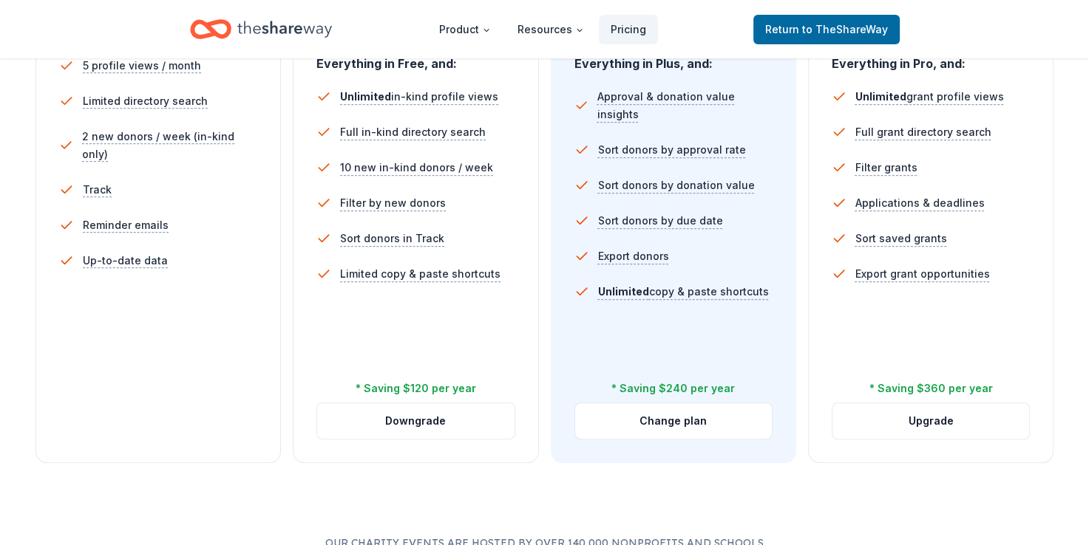
scroll to position [470, 0]
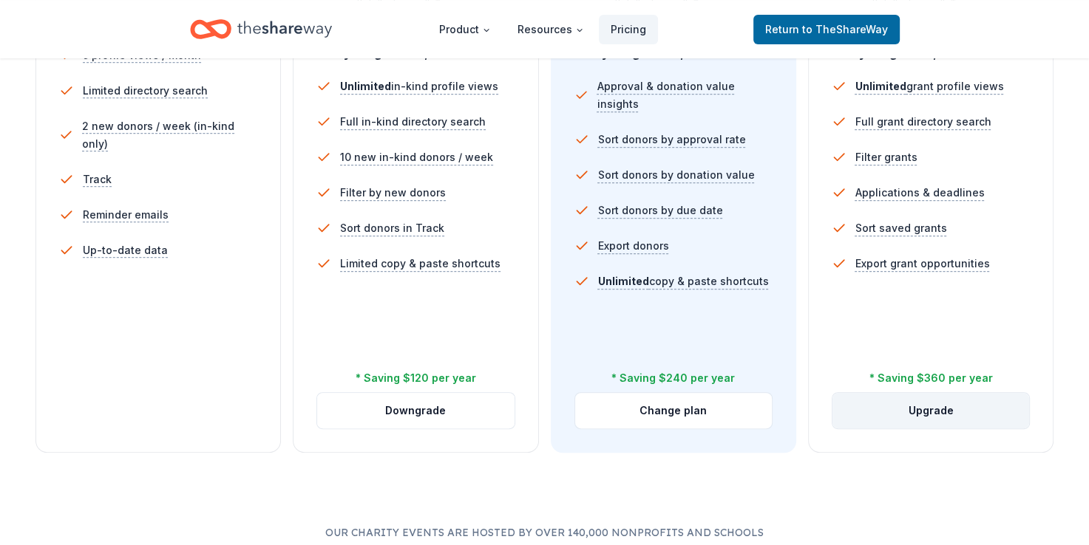
click at [923, 414] on button "Upgrade" at bounding box center [930, 410] width 197 height 35
